Goal: Information Seeking & Learning: Learn about a topic

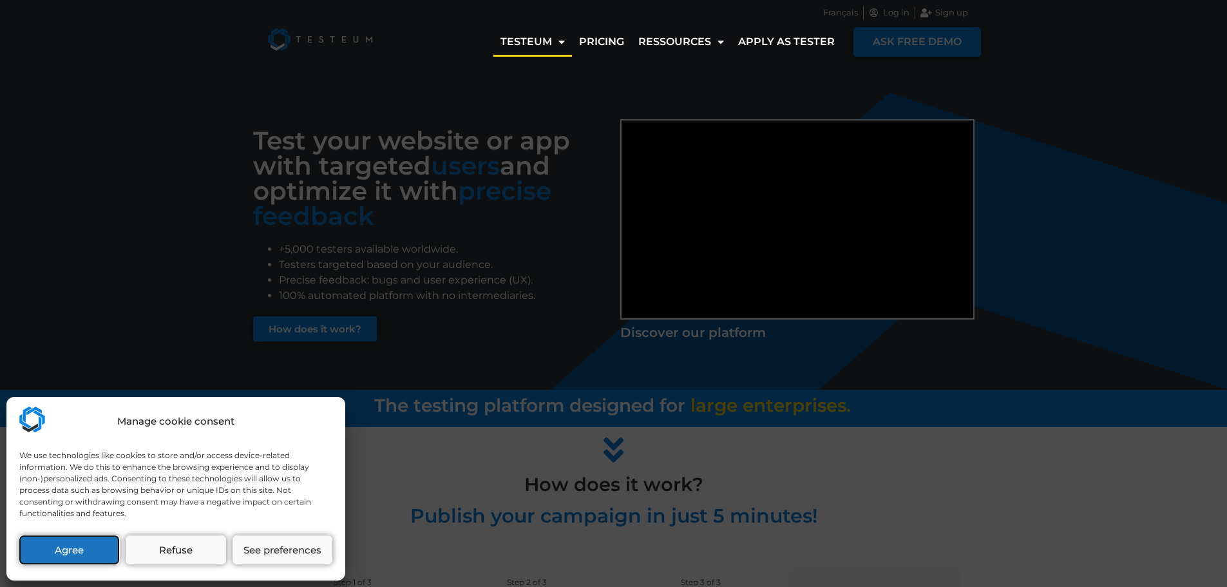
click at [93, 551] on button "Agree" at bounding box center [69, 549] width 100 height 29
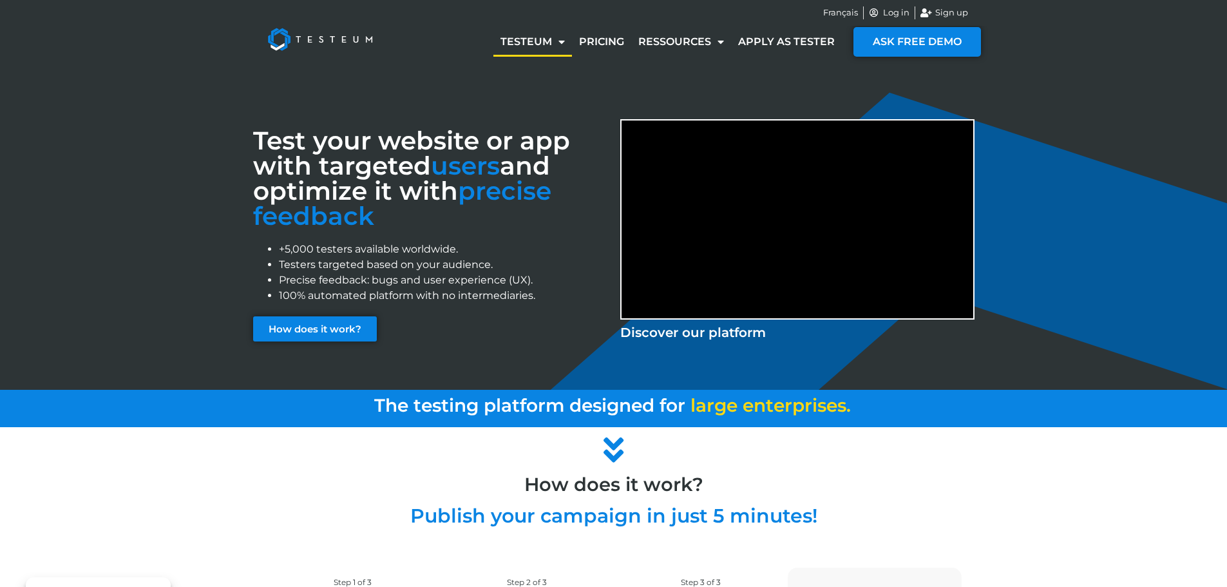
click at [973, 470] on div "How does it work?" at bounding box center [614, 478] width 734 height 32
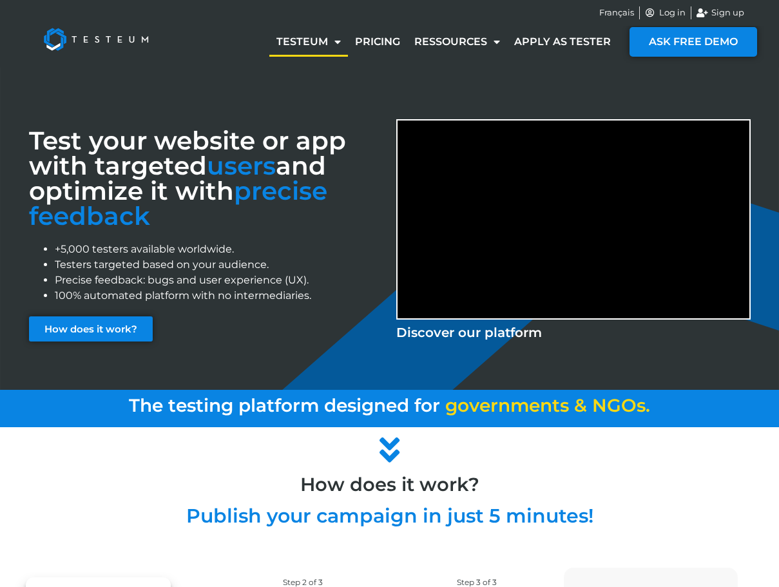
click at [651, 468] on div "How does it work?" at bounding box center [390, 478] width 734 height 32
click at [463, 48] on link "Ressources" at bounding box center [457, 42] width 100 height 30
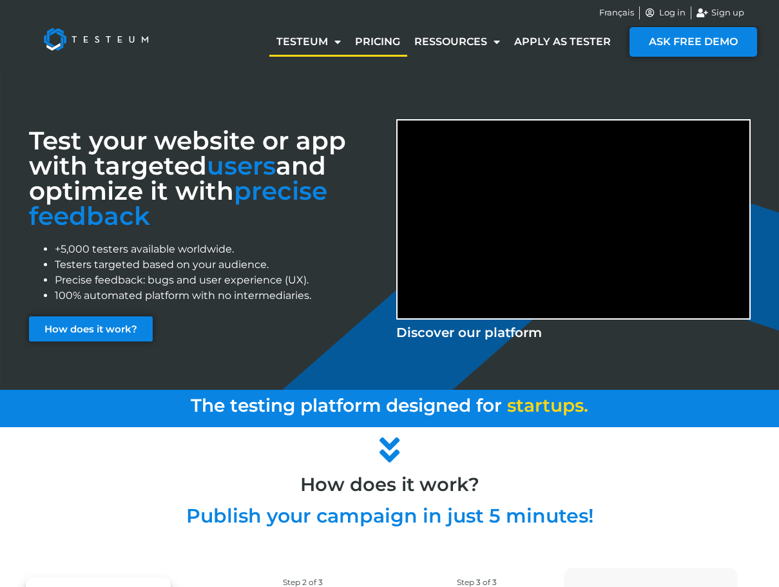
click at [399, 44] on link "Pricing" at bounding box center [377, 42] width 59 height 30
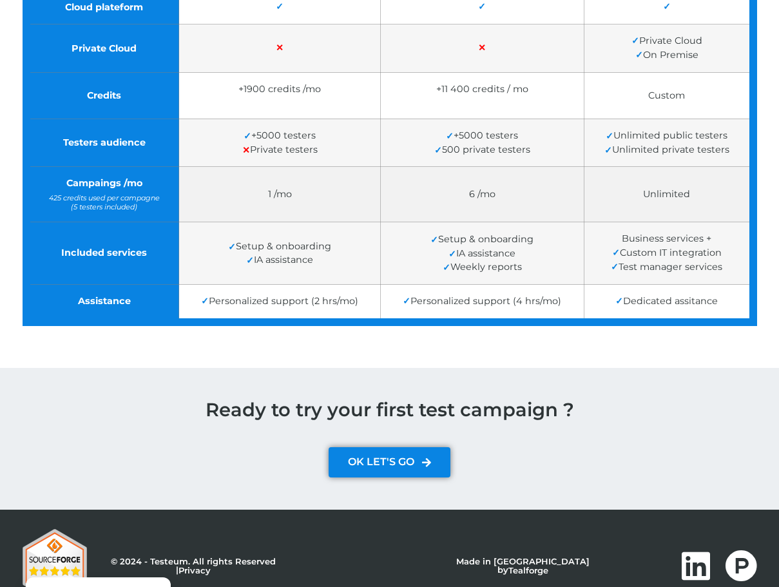
scroll to position [457, 0]
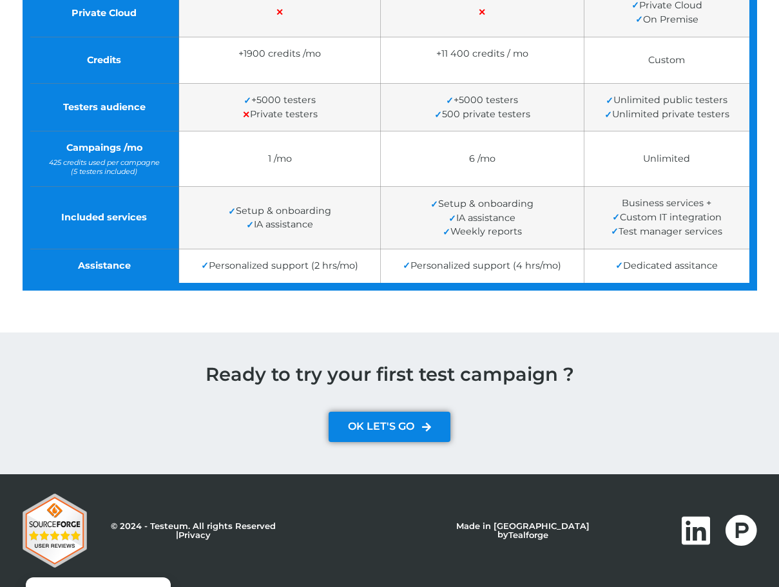
click at [608, 381] on h1 "Ready to try your first test campaign ?" at bounding box center [390, 374] width 734 height 19
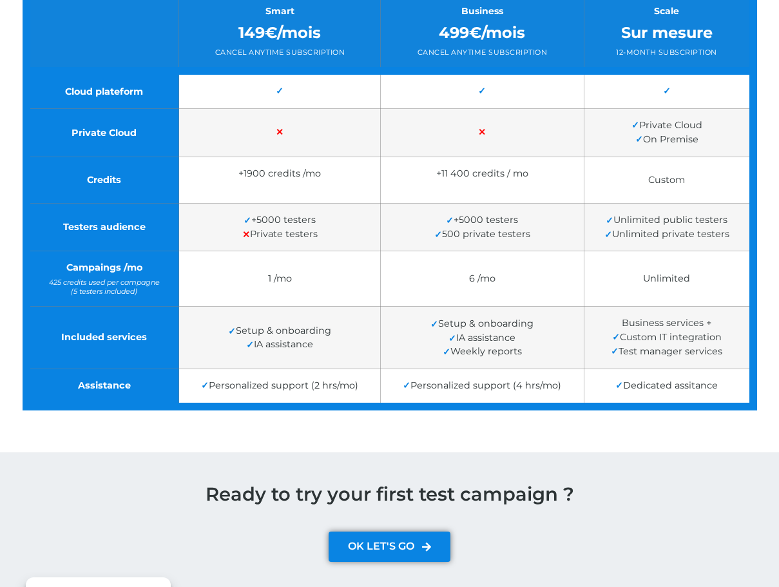
scroll to position [200, 0]
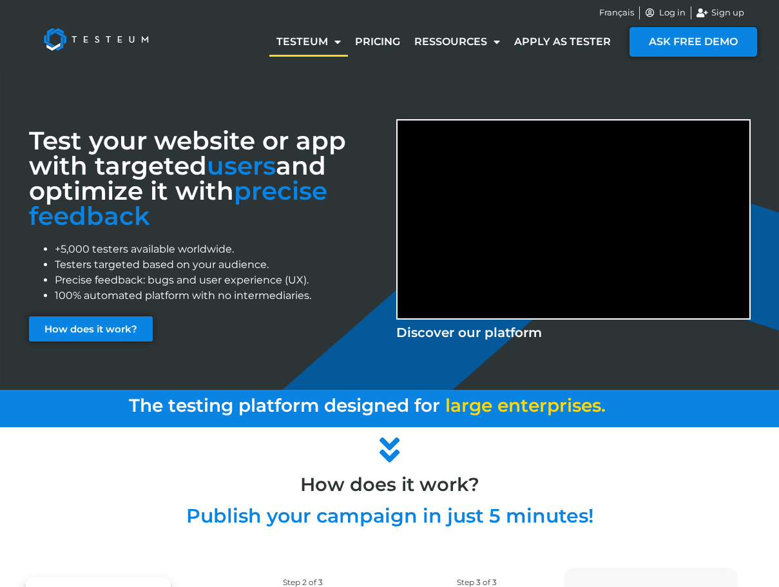
click at [647, 461] on div at bounding box center [390, 452] width 734 height 37
click at [519, 419] on div "The testing platform designed for d i g i t a l a g e n c i e s . l a r g e e n…" at bounding box center [390, 408] width 734 height 37
